Goal: Transaction & Acquisition: Purchase product/service

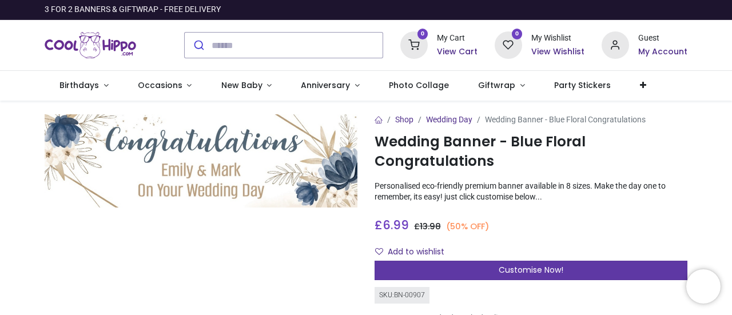
click at [506, 270] on span "Customise Now!" at bounding box center [531, 269] width 65 height 11
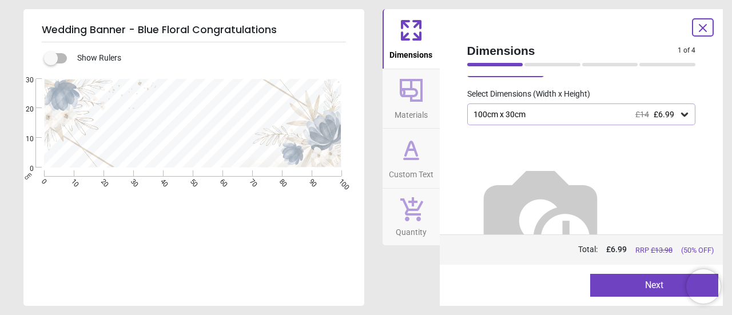
scroll to position [58, 0]
click at [603, 110] on div "100cm x 30cm £14 £6.99" at bounding box center [576, 113] width 207 height 10
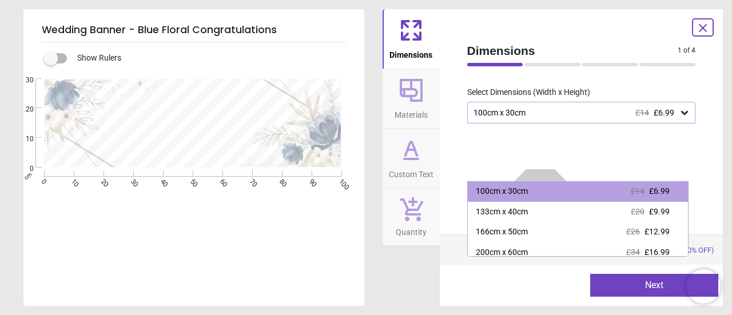
click at [603, 110] on div "100cm x 30cm £14 £6.99" at bounding box center [576, 113] width 207 height 10
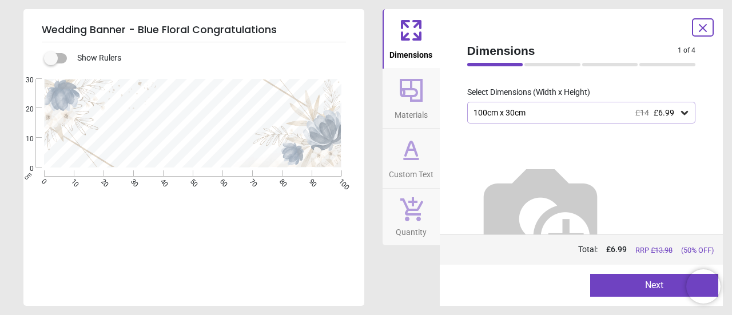
click at [412, 167] on span "Custom Text" at bounding box center [411, 172] width 45 height 17
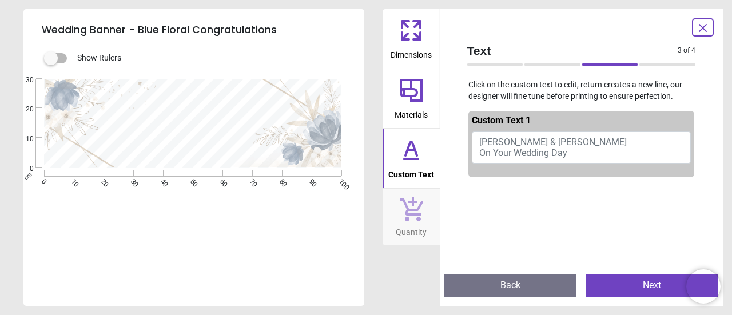
click at [568, 153] on span "[PERSON_NAME] & [PERSON_NAME] On Your Wedding Day" at bounding box center [554, 148] width 148 height 22
click at [497, 138] on span "[PERSON_NAME] & [PERSON_NAME] On Your Wedding Day" at bounding box center [554, 148] width 148 height 22
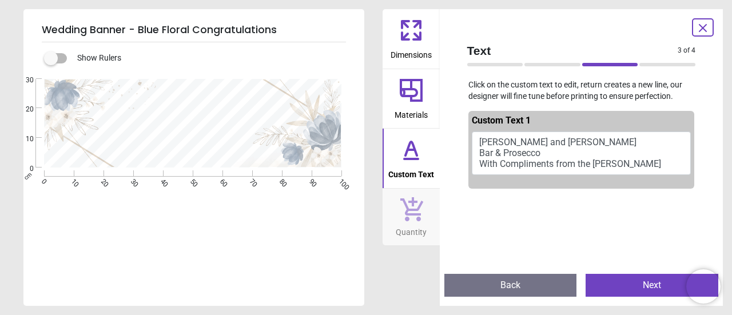
scroll to position [1, 0]
click at [636, 164] on button "[PERSON_NAME] and [PERSON_NAME] Bar & Prosecco With Compliments from the [PERSO…" at bounding box center [582, 153] width 220 height 43
click at [577, 164] on button "[PERSON_NAME] and [PERSON_NAME] Bar & Prosecco With Compliments from the [PERSO…" at bounding box center [582, 153] width 220 height 43
click at [593, 164] on button "[PERSON_NAME] and [PERSON_NAME] Bar & Prosecco With Compliments from the [PERSO…" at bounding box center [582, 153] width 220 height 43
click at [586, 163] on button "[PERSON_NAME] and [PERSON_NAME] Bar & Prosecco With Compliments from the [PERSO…" at bounding box center [582, 153] width 220 height 43
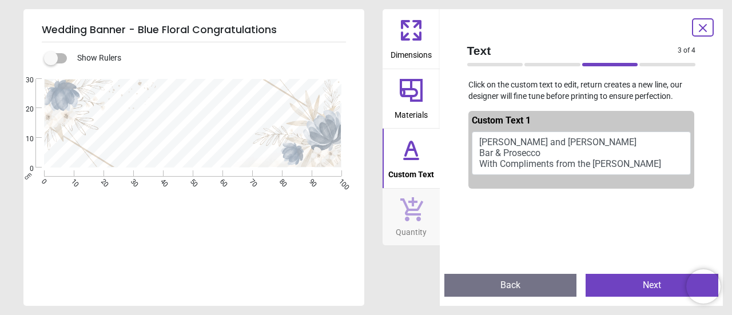
click at [591, 164] on button "[PERSON_NAME] and [PERSON_NAME] Bar & Prosecco With Compliments from the [PERSO…" at bounding box center [582, 153] width 220 height 43
click at [502, 159] on button "[PERSON_NAME] and [PERSON_NAME] Bar & Prosecco With Compliments from t" at bounding box center [582, 153] width 220 height 43
click at [500, 167] on button "[PERSON_NAME] and [PERSON_NAME] Bar & Prosecco With Compliments from t" at bounding box center [582, 153] width 220 height 43
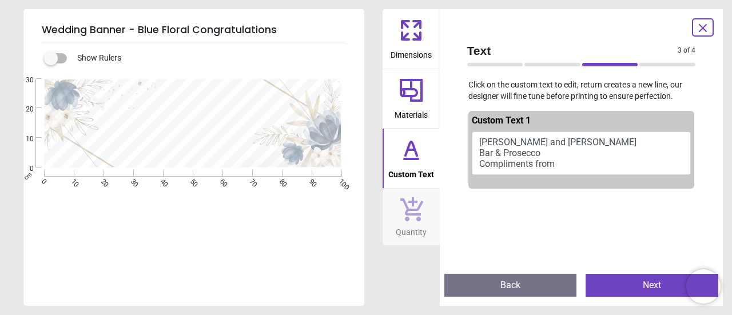
click at [558, 168] on button "[PERSON_NAME] and [PERSON_NAME] Bar & Prosecco Compliments from" at bounding box center [582, 153] width 220 height 43
click at [545, 163] on button "[PERSON_NAME] and [PERSON_NAME] Bar & Prosecco Compliments from" at bounding box center [582, 153] width 220 height 43
click at [554, 139] on button "[PERSON_NAME] and [PERSON_NAME] Bar & Prosecco Compliments from [PERSON_NAME]" at bounding box center [582, 153] width 220 height 43
click at [223, 131] on textarea "**********" at bounding box center [193, 141] width 125 height 37
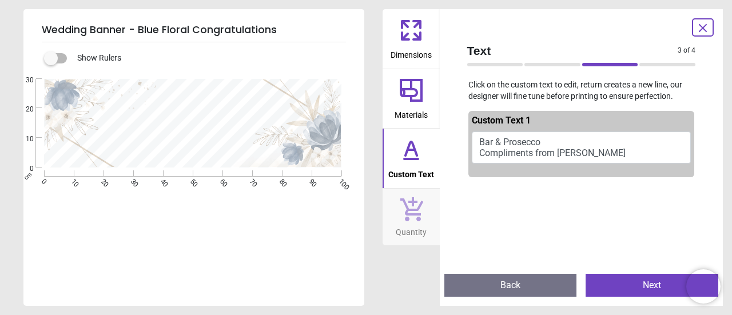
click at [576, 153] on button "Bar & Prosecco Compliments from [PERSON_NAME]" at bounding box center [582, 148] width 220 height 32
click at [251, 154] on textarea "**********" at bounding box center [193, 141] width 125 height 30
click at [251, 152] on textarea "**********" at bounding box center [193, 141] width 125 height 30
click at [590, 150] on button "Bar & Prosecco Compliments from [PERSON_NAME]" at bounding box center [582, 148] width 220 height 32
click at [414, 38] on icon at bounding box center [417, 36] width 7 height 7
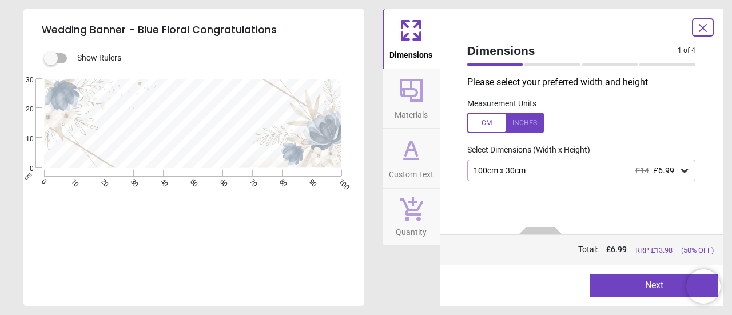
click at [561, 176] on div "100cm x 30cm £14 £6.99" at bounding box center [581, 171] width 229 height 22
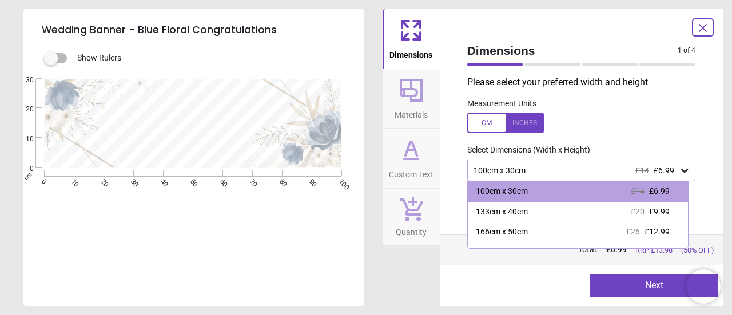
click at [561, 176] on div "100cm x 30cm £14 £6.99" at bounding box center [581, 171] width 229 height 22
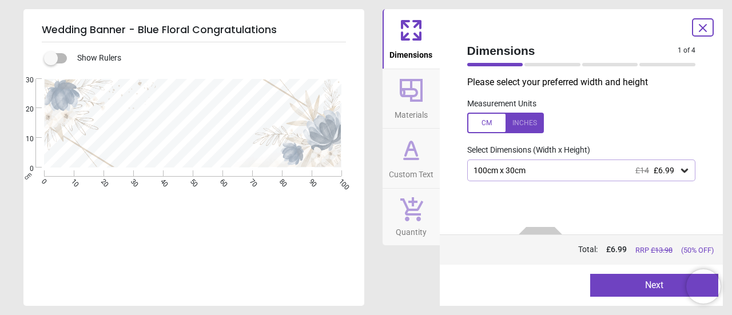
click at [419, 157] on icon at bounding box center [411, 149] width 27 height 27
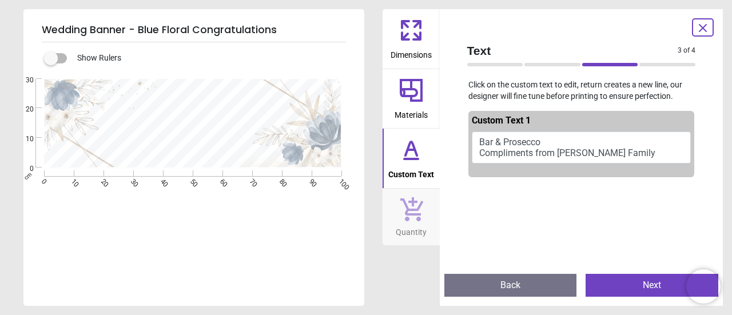
click at [555, 152] on button "Bar & Prosecco Compliments from [PERSON_NAME] Family" at bounding box center [582, 148] width 220 height 32
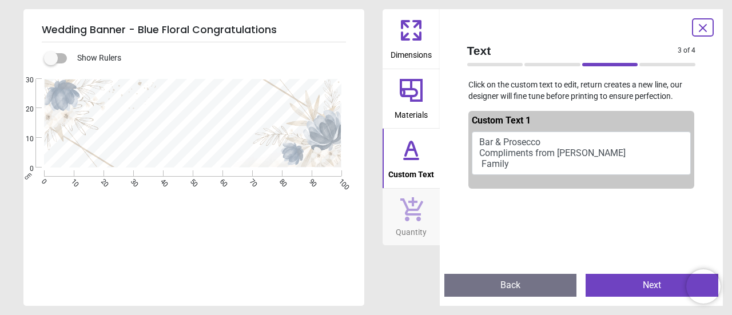
click at [481, 168] on button "Bar & Prosecco Compliments from [PERSON_NAME] Family" at bounding box center [582, 153] width 220 height 43
type textarea "**********"
click at [415, 45] on span "Dimensions" at bounding box center [411, 52] width 41 height 17
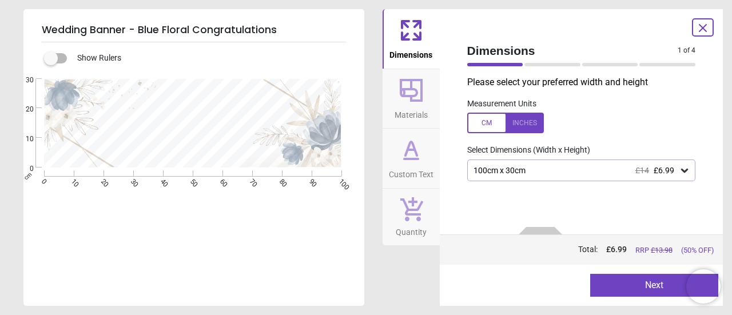
click at [684, 172] on icon at bounding box center [684, 170] width 11 height 11
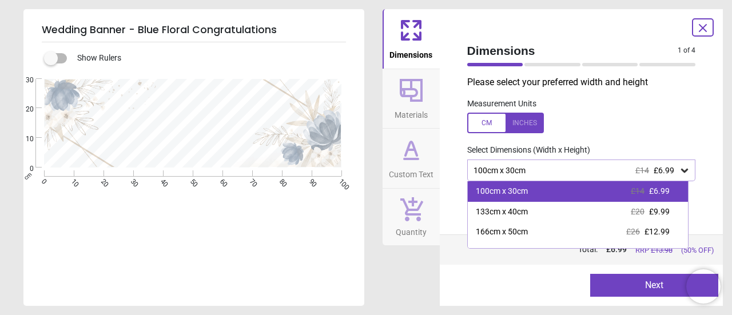
click at [613, 190] on div "100cm x 30cm £14 £6.99" at bounding box center [578, 191] width 221 height 21
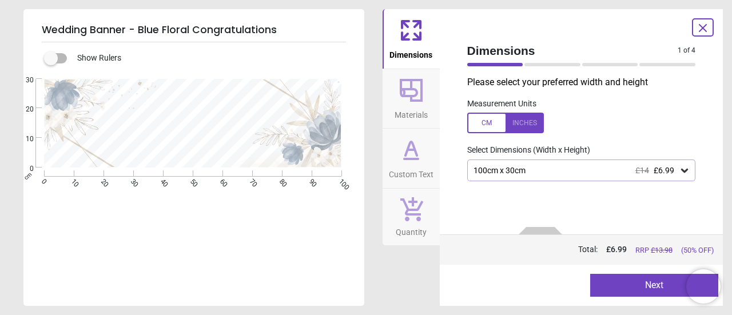
click at [623, 165] on div "100cm x 30cm £14 £6.99" at bounding box center [581, 171] width 229 height 22
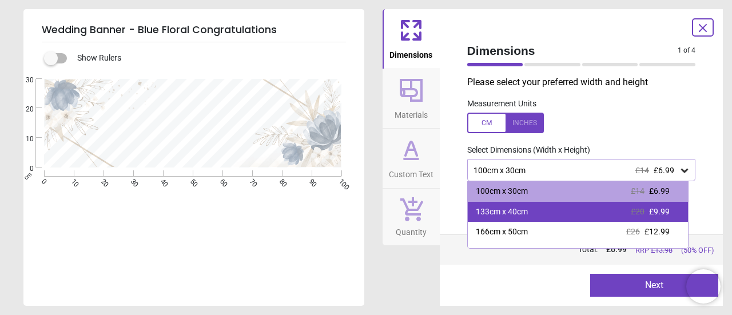
click at [608, 205] on div "133cm x 40cm £20 £9.99" at bounding box center [578, 212] width 221 height 21
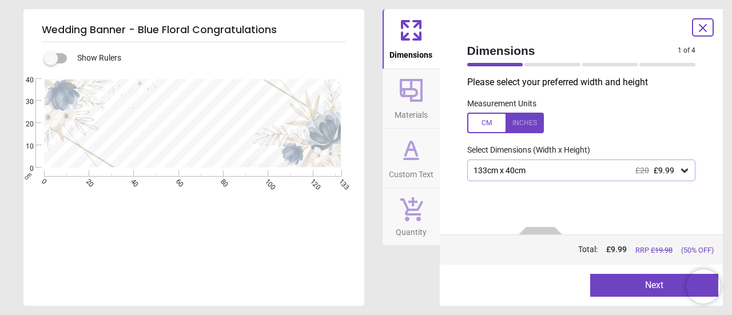
click at [418, 150] on icon at bounding box center [411, 149] width 27 height 27
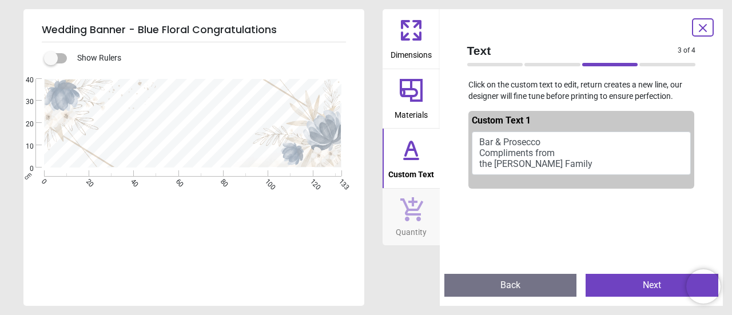
click at [556, 64] on div at bounding box center [553, 64] width 56 height 3
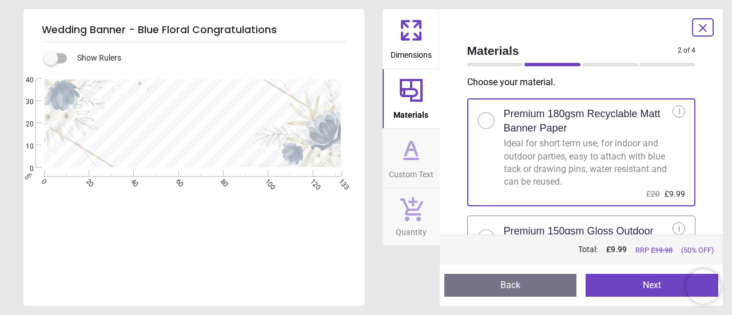
click at [507, 66] on div at bounding box center [495, 64] width 56 height 3
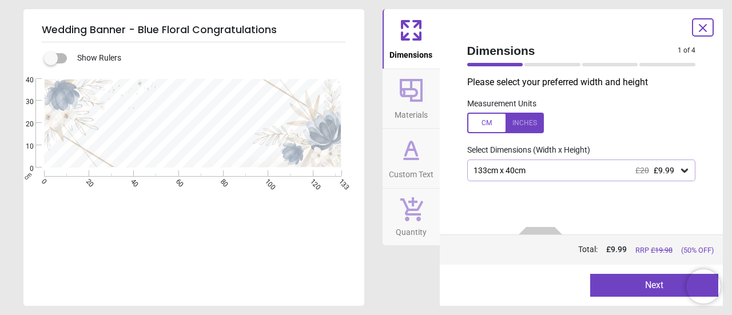
click at [591, 68] on div "1 of 5" at bounding box center [582, 64] width 238 height 11
click at [593, 65] on div at bounding box center [611, 64] width 56 height 3
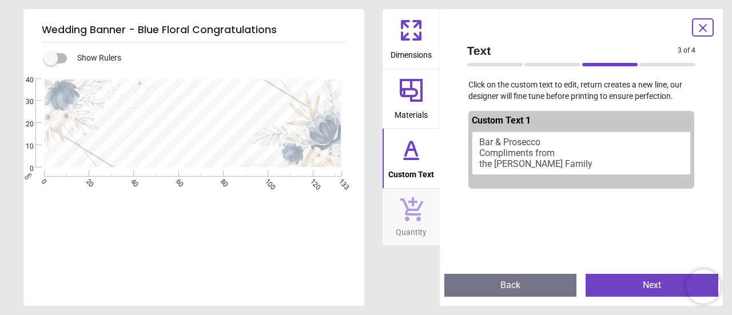
click at [668, 65] on div at bounding box center [668, 64] width 56 height 3
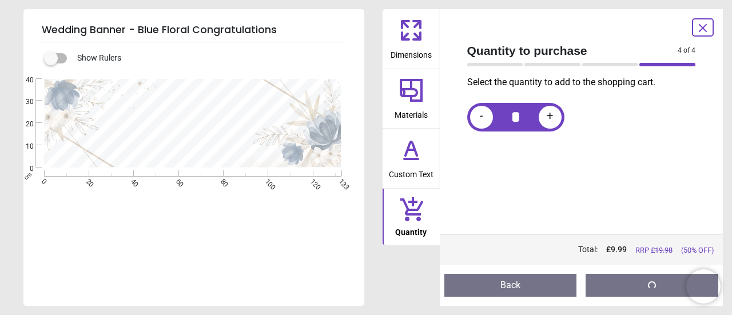
click at [668, 65] on div at bounding box center [668, 64] width 56 height 3
click at [568, 65] on div at bounding box center [553, 64] width 56 height 3
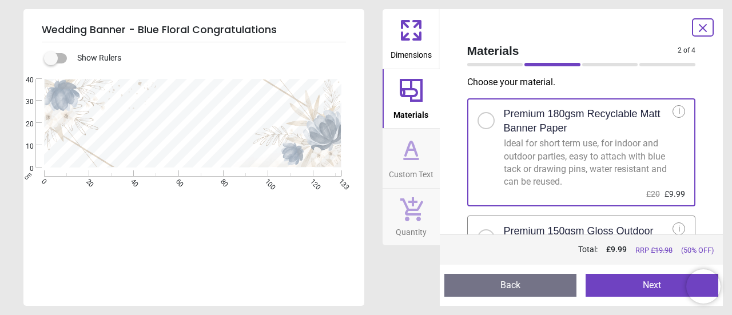
click at [589, 67] on div "2 of 5" at bounding box center [582, 64] width 238 height 11
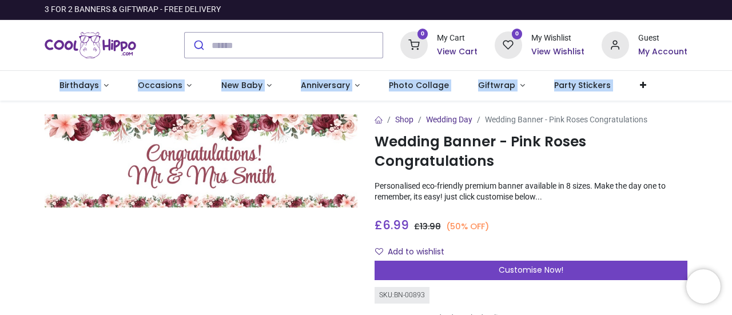
drag, startPoint x: 729, startPoint y: 48, endPoint x: 732, endPoint y: 74, distance: 25.9
click at [732, 74] on div "Login • Register Birthdays Milestone Birthday 1510 products 0-3 Baby & Toddler …" at bounding box center [366, 157] width 732 height 315
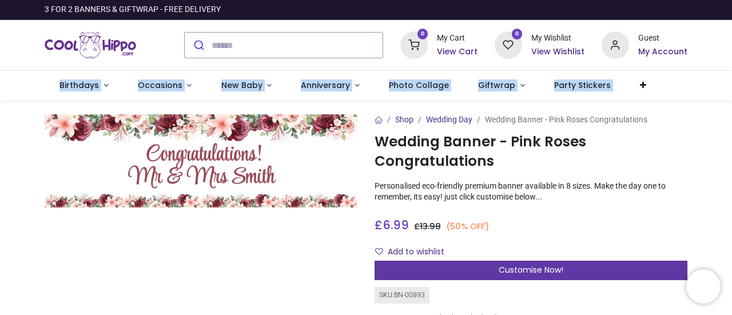
click at [575, 265] on div "Customise Now!" at bounding box center [531, 270] width 313 height 19
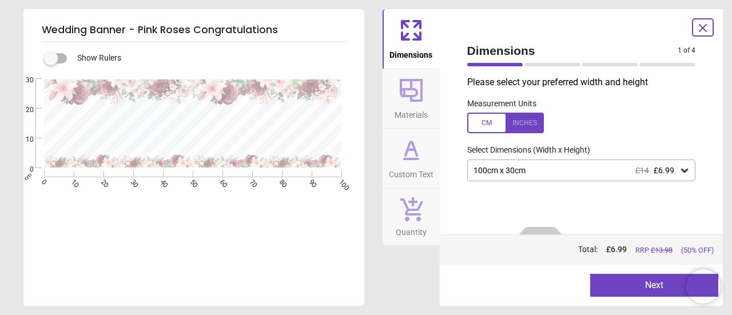
click at [422, 160] on icon at bounding box center [411, 149] width 27 height 27
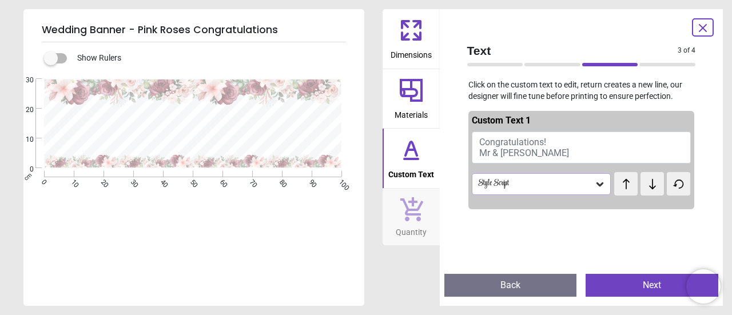
click at [558, 155] on button "Congratulations! Mr & Mrs Smith" at bounding box center [582, 148] width 220 height 32
click at [537, 152] on span "Congratulations! Mr & Mrs Smith" at bounding box center [525, 148] width 90 height 22
click at [546, 154] on button "Congratulations! Mr & Mrs Smith" at bounding box center [582, 148] width 220 height 32
click at [546, 156] on button "Congratulations! Mr & Mrs Smith" at bounding box center [582, 148] width 220 height 32
drag, startPoint x: 544, startPoint y: 156, endPoint x: 477, endPoint y: 132, distance: 70.6
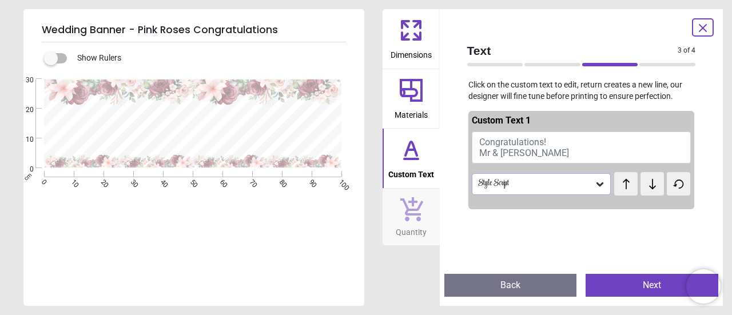
click at [477, 132] on button "Congratulations! Mr & Mrs Smith" at bounding box center [582, 148] width 220 height 32
click at [542, 159] on button "Congratulations! Mr & Mrs Smith" at bounding box center [582, 148] width 220 height 32
click at [543, 149] on span "Congratulations! Mr & Mrs Smith" at bounding box center [525, 148] width 90 height 22
drag, startPoint x: 543, startPoint y: 153, endPoint x: 489, endPoint y: 141, distance: 55.8
click at [489, 141] on span "Congratulations! Mr & Mrs Smith" at bounding box center [525, 148] width 90 height 22
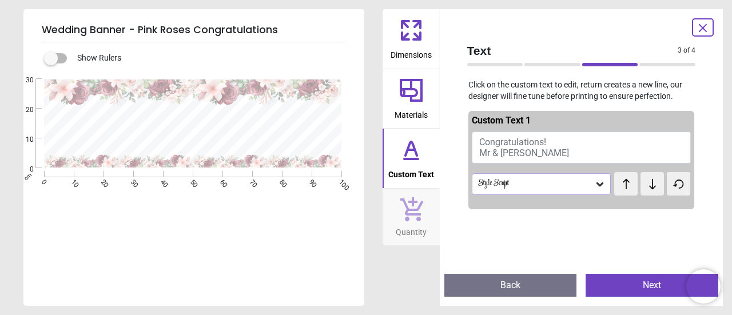
click at [484, 142] on span "Congratulations! Mr & Mrs Smith" at bounding box center [525, 148] width 90 height 22
click at [415, 101] on icon at bounding box center [411, 90] width 23 height 23
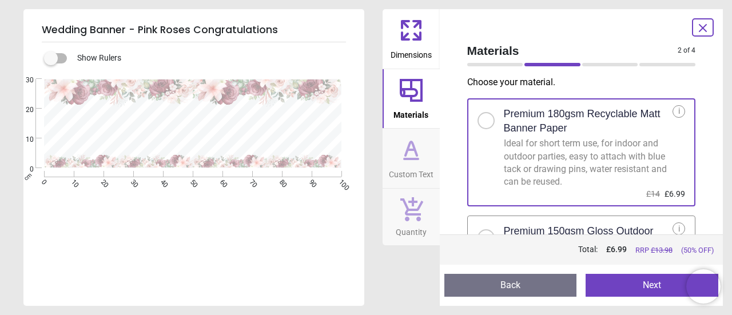
click at [415, 159] on icon at bounding box center [412, 159] width 14 height 0
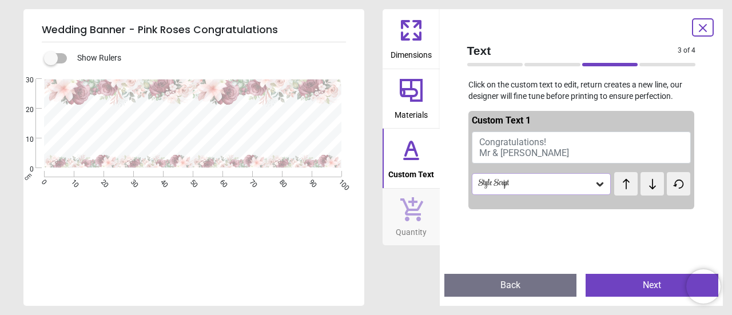
click at [538, 153] on span "Congratulations! Mr & Mrs Smith" at bounding box center [525, 148] width 90 height 22
drag, startPoint x: 547, startPoint y: 155, endPoint x: 445, endPoint y: 146, distance: 102.2
click at [445, 146] on div "Text 3 of 4 3 of 5 Click on the custom text to edit, return creates a new line,…" at bounding box center [582, 157] width 284 height 297
click at [547, 147] on span "Congratulations! Mr & Mrs Smith" at bounding box center [525, 148] width 90 height 22
drag, startPoint x: 547, startPoint y: 149, endPoint x: 477, endPoint y: 136, distance: 71.7
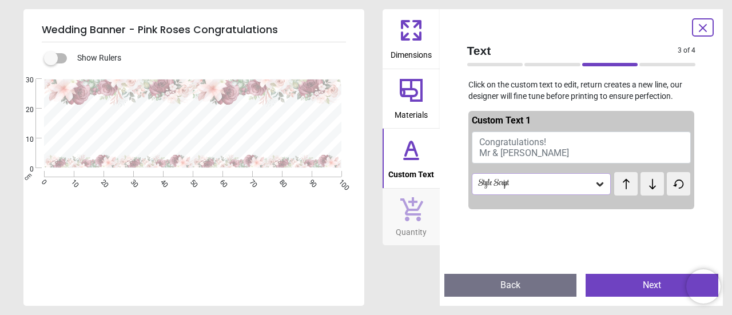
click at [474, 134] on button "Congratulations! Mr & Mrs Smith" at bounding box center [582, 148] width 220 height 32
click at [481, 145] on span "Congratulations! Mr & Mrs Smith" at bounding box center [525, 148] width 90 height 22
click at [673, 190] on button at bounding box center [678, 183] width 23 height 23
click at [256, 142] on div at bounding box center [193, 128] width 279 height 45
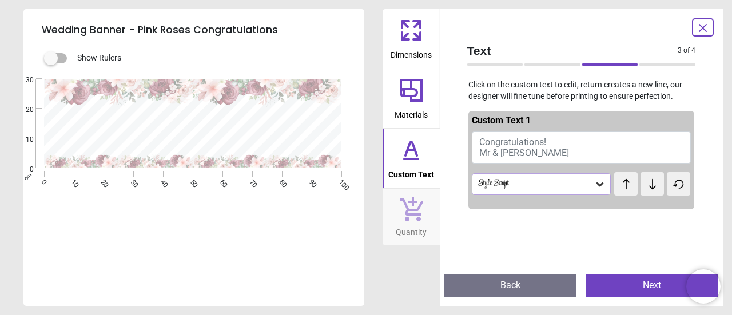
drag, startPoint x: 562, startPoint y: 152, endPoint x: 459, endPoint y: 113, distance: 110.6
click at [459, 113] on div "Custom Text 1 Congratulations! Mr & Mrs Smith Style Script test test" at bounding box center [581, 112] width 247 height 6
click at [497, 140] on span "Congratulations! Mr & Mrs Smith" at bounding box center [525, 148] width 90 height 22
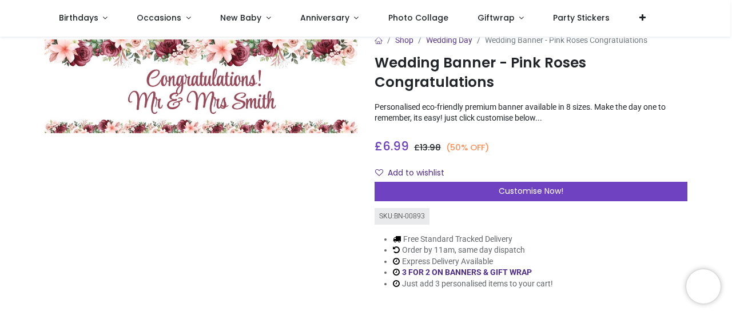
scroll to position [7, 0]
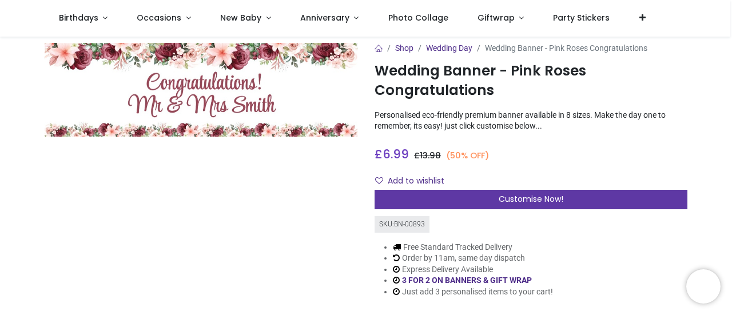
click at [520, 201] on span "Customise Now!" at bounding box center [531, 198] width 65 height 11
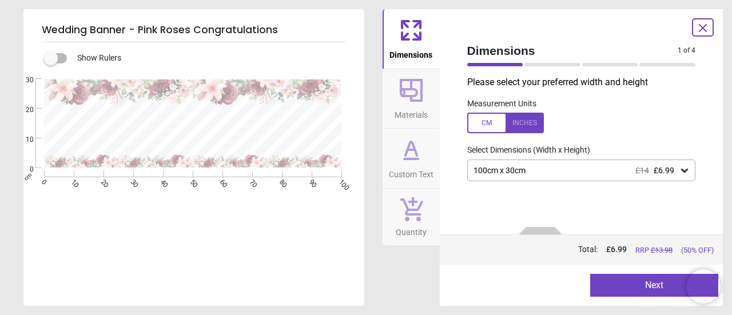
click at [412, 163] on icon at bounding box center [411, 149] width 27 height 27
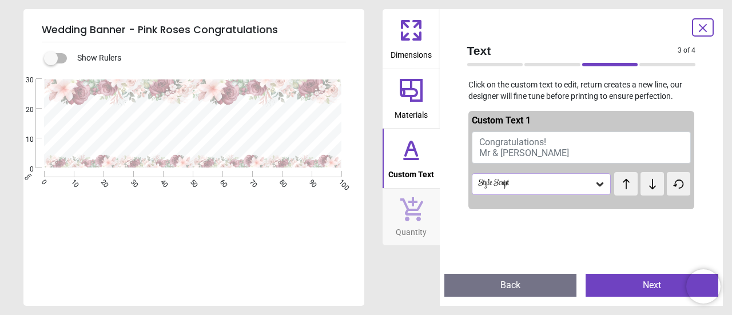
drag, startPoint x: 542, startPoint y: 153, endPoint x: 485, endPoint y: 133, distance: 60.6
click at [485, 133] on button "Congratulations! Mr & Mrs Smith" at bounding box center [582, 148] width 220 height 32
click at [600, 184] on icon at bounding box center [600, 184] width 11 height 11
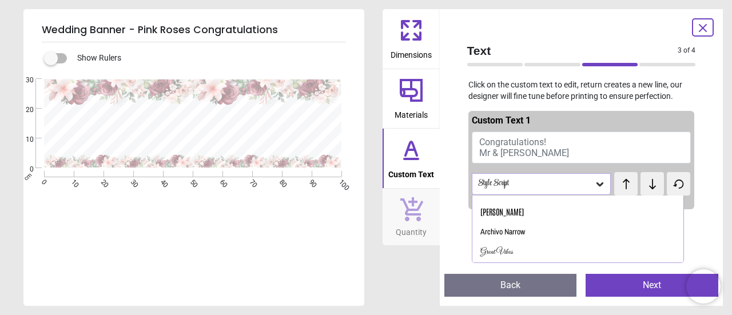
scroll to position [55, 0]
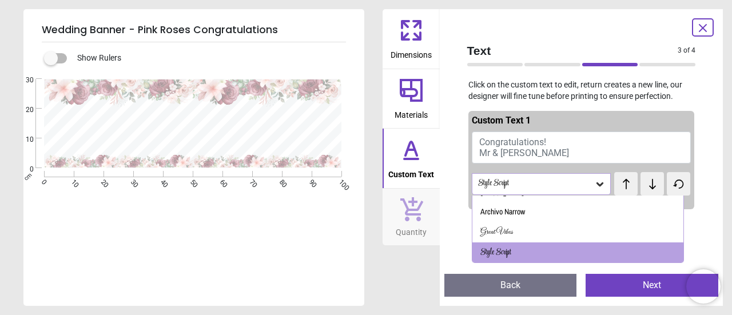
click at [549, 150] on button "Congratulations! Mr & Mrs Smith" at bounding box center [582, 148] width 220 height 32
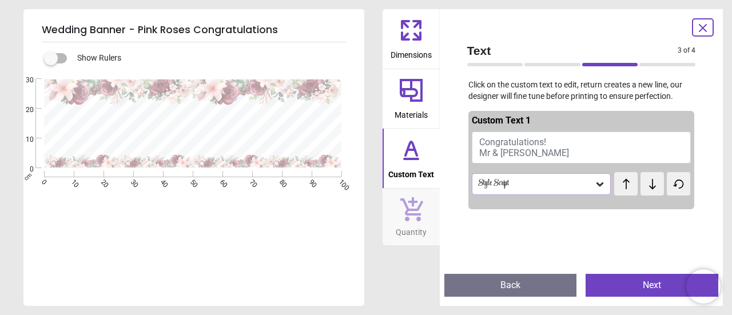
click at [549, 150] on button "Congratulations! Mr & Mrs Smith" at bounding box center [582, 148] width 220 height 32
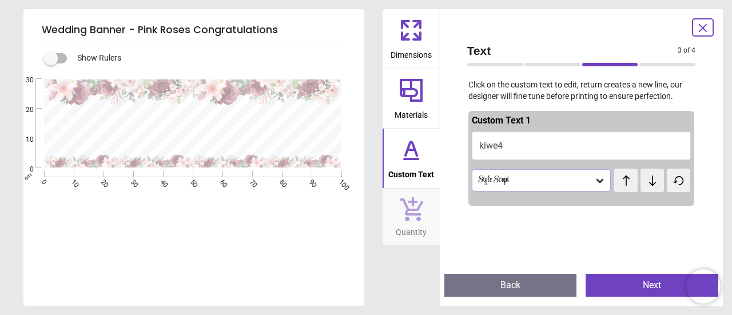
type textarea "*"
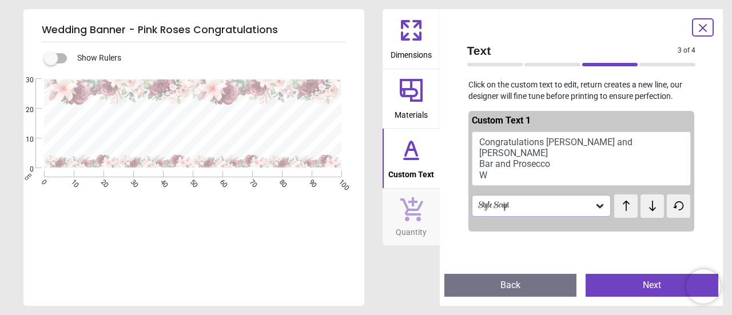
scroll to position [3, 0]
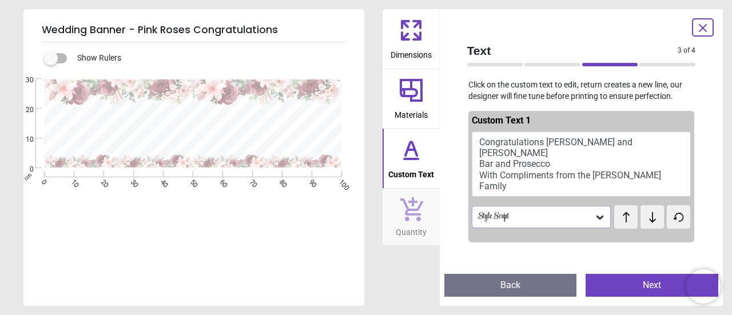
type textarea "**********"
click at [583, 212] on div "Style Script" at bounding box center [536, 217] width 118 height 10
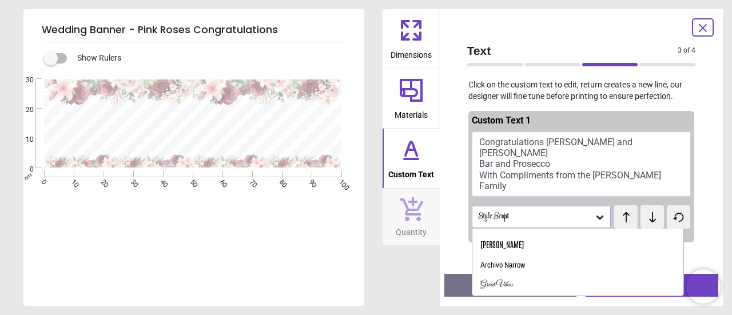
scroll to position [55, 0]
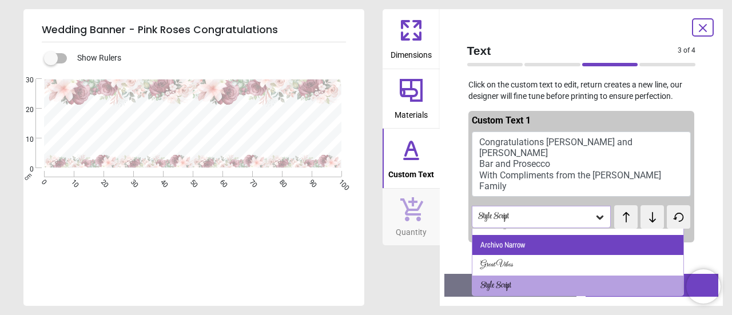
click at [526, 235] on div "Archivo Narrow" at bounding box center [579, 245] width 212 height 21
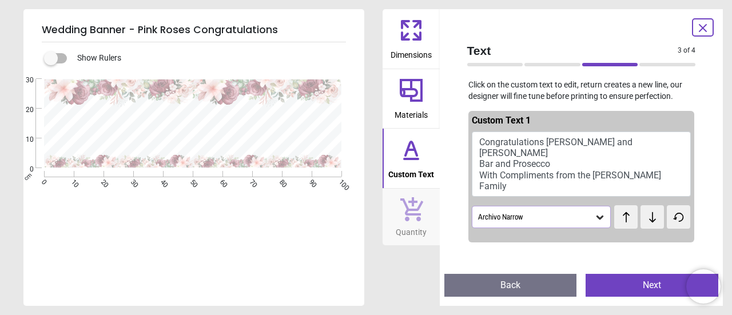
click at [595, 212] on icon at bounding box center [600, 217] width 11 height 11
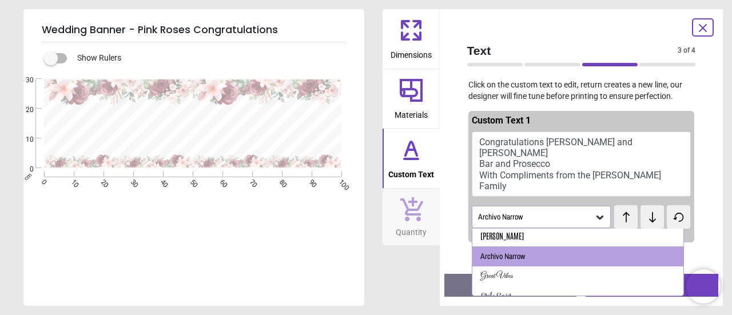
scroll to position [49, 0]
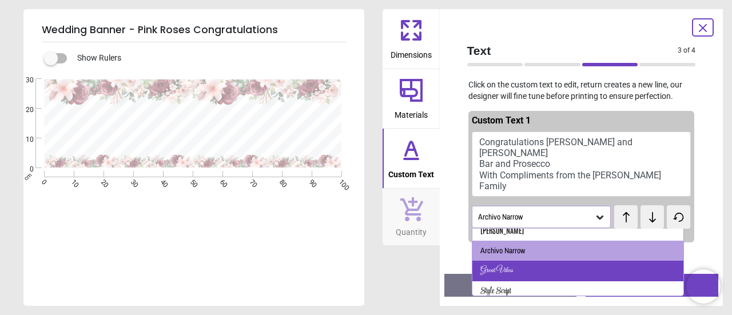
click at [604, 261] on div "Great Vibes" at bounding box center [579, 271] width 212 height 21
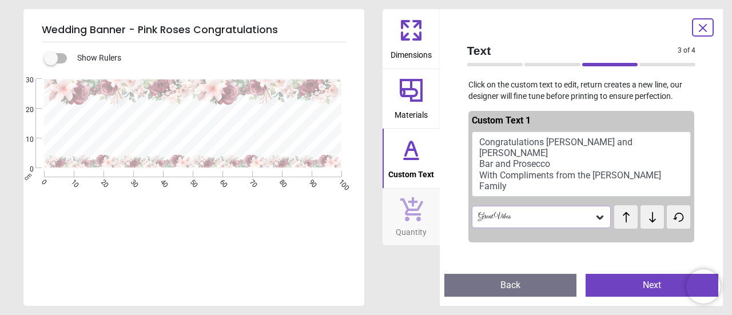
click at [597, 212] on icon at bounding box center [600, 217] width 11 height 11
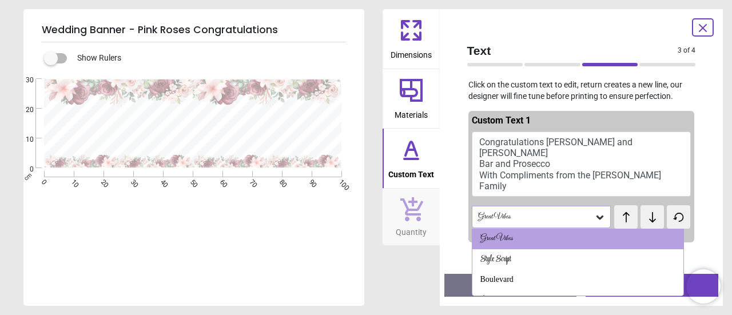
scroll to position [82, 0]
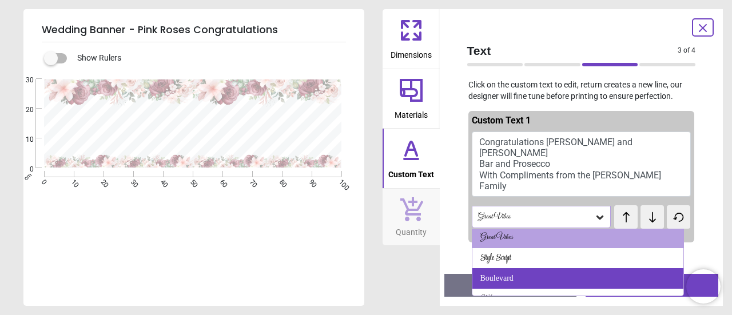
click at [620, 268] on div "Boulevard" at bounding box center [579, 278] width 212 height 21
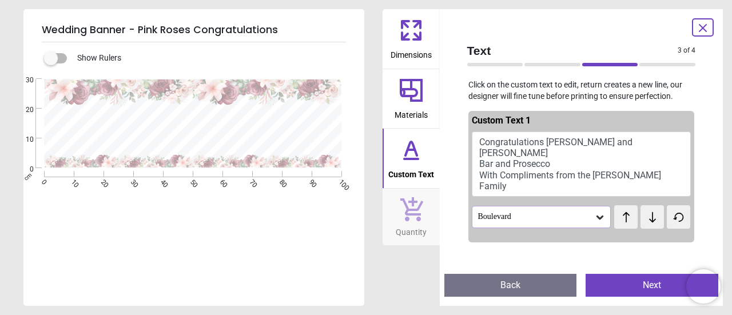
scroll to position [1, 0]
click at [597, 216] on icon at bounding box center [600, 218] width 7 height 4
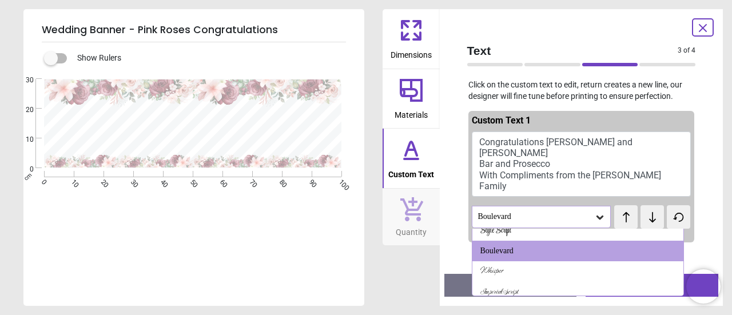
scroll to position [116, 0]
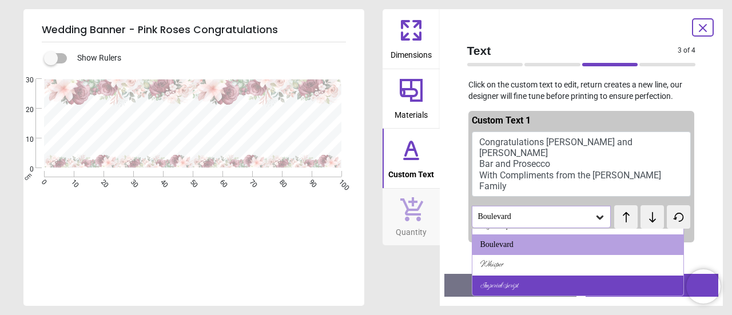
click at [615, 276] on div "Imperial Script" at bounding box center [579, 286] width 212 height 21
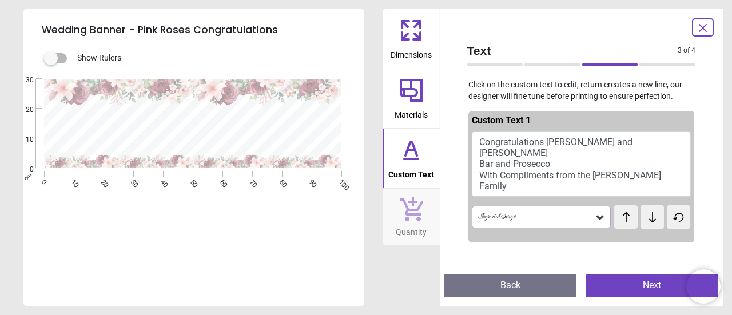
click at [593, 206] on div "Imperial Script" at bounding box center [542, 217] width 140 height 22
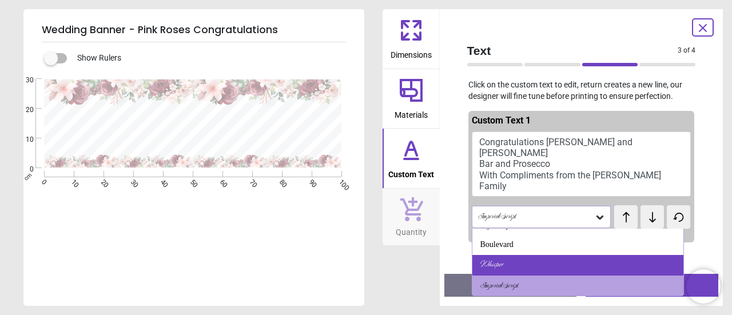
click at [538, 255] on div "Whisper" at bounding box center [579, 265] width 212 height 21
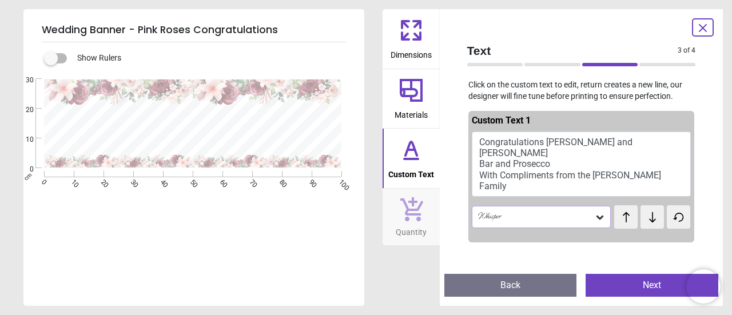
scroll to position [1, 0]
click at [597, 216] on icon at bounding box center [600, 218] width 7 height 4
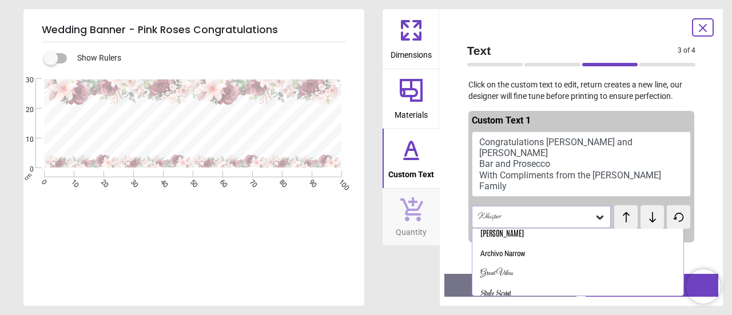
scroll to position [40, 0]
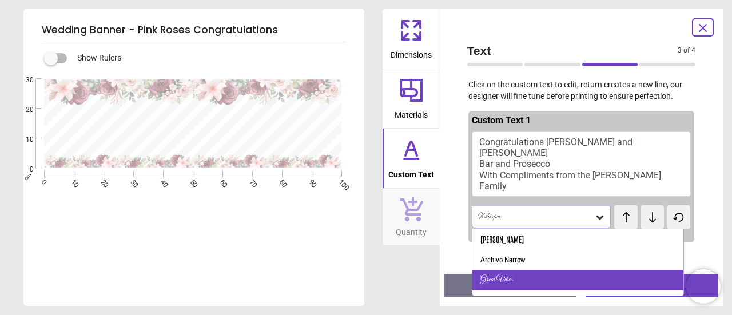
click at [627, 270] on div "Great Vibes" at bounding box center [579, 280] width 212 height 21
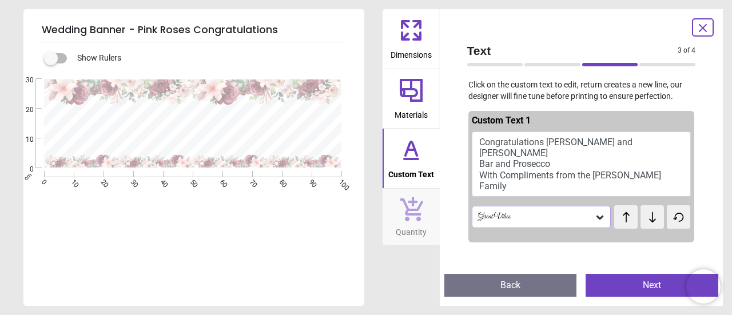
click at [599, 212] on icon at bounding box center [600, 217] width 11 height 11
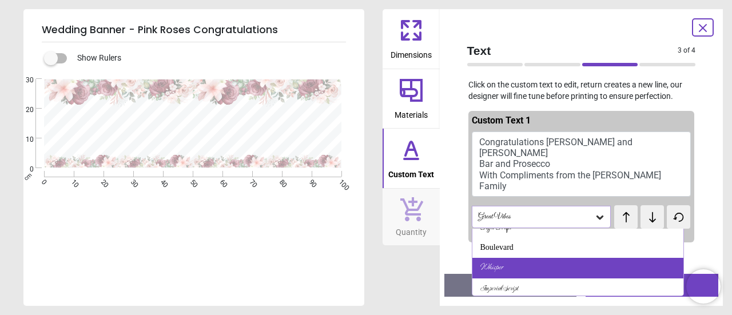
scroll to position [68, 0]
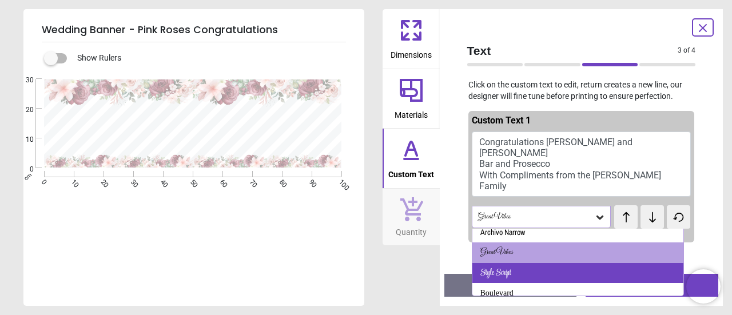
click at [576, 263] on div "Style Script" at bounding box center [579, 273] width 212 height 21
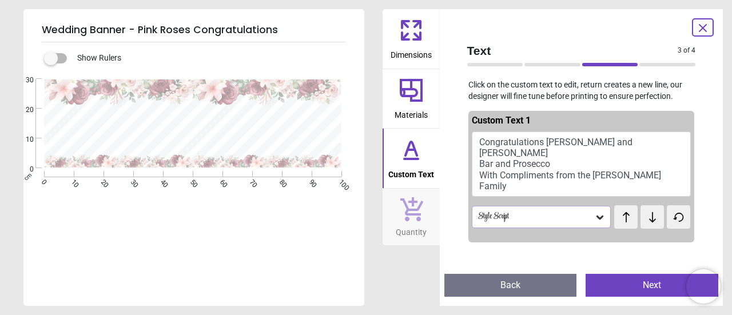
scroll to position [0, 0]
click at [414, 15] on button "Dimensions" at bounding box center [411, 39] width 57 height 60
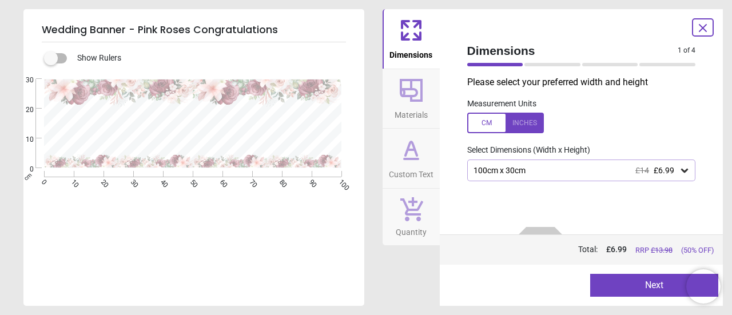
click at [563, 167] on div "100cm x 30cm £14 £6.99" at bounding box center [576, 171] width 207 height 10
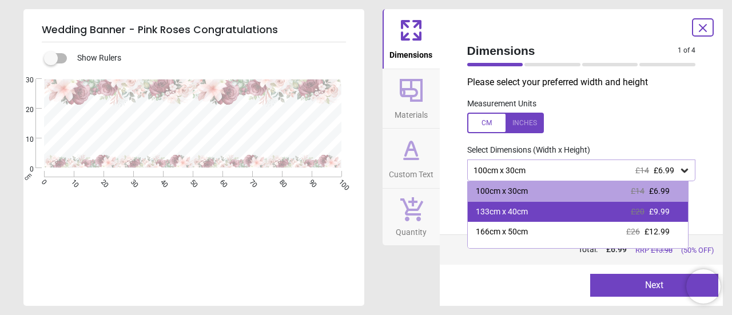
click at [562, 215] on div "133cm x 40cm £20 £9.99" at bounding box center [578, 212] width 221 height 21
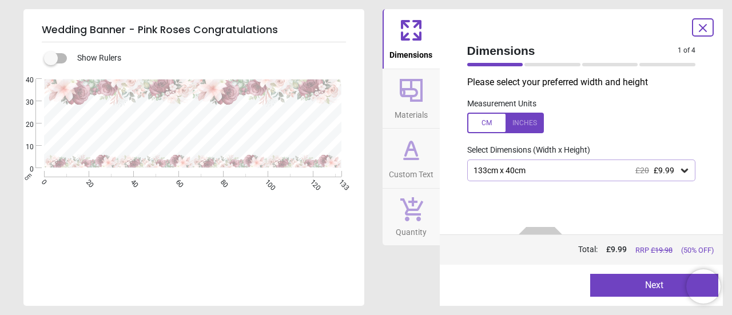
click at [408, 159] on icon at bounding box center [412, 159] width 14 height 0
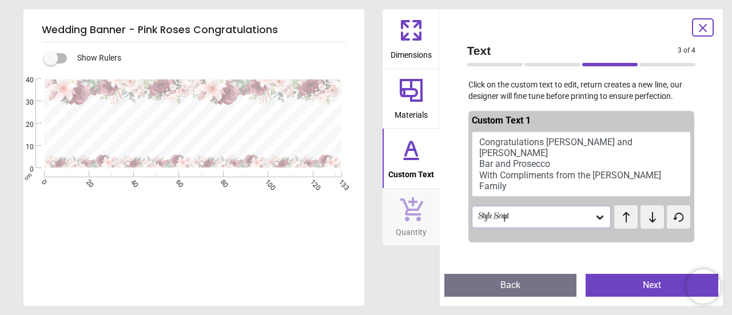
click at [412, 112] on span "Materials" at bounding box center [411, 112] width 33 height 17
